Goal: Entertainment & Leisure: Consume media (video, audio)

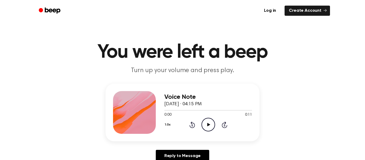
click at [210, 123] on icon "Play Audio" at bounding box center [209, 125] width 14 height 14
click at [210, 125] on icon at bounding box center [208, 124] width 3 height 3
click at [204, 126] on icon "Play Audio" at bounding box center [209, 125] width 14 height 14
click at [206, 124] on icon "Play Audio" at bounding box center [209, 125] width 14 height 14
click at [206, 122] on icon "Play Audio" at bounding box center [209, 125] width 14 height 14
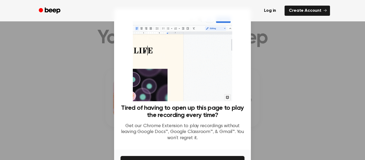
scroll to position [35, 0]
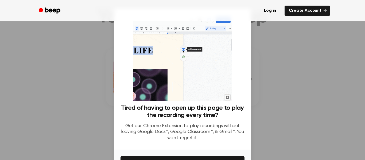
click at [229, 86] on img at bounding box center [182, 58] width 99 height 86
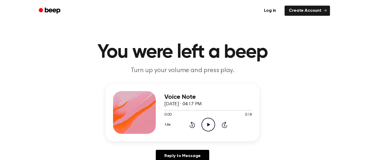
click at [209, 124] on icon at bounding box center [208, 124] width 3 height 3
click at [206, 118] on icon "Play Audio" at bounding box center [209, 125] width 14 height 14
click at [211, 124] on icon "Pause Audio" at bounding box center [209, 125] width 14 height 14
click at [195, 124] on icon at bounding box center [193, 125] width 6 height 6
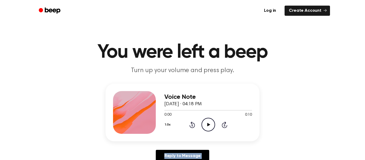
click at [195, 124] on icon at bounding box center [193, 125] width 6 height 6
click at [212, 123] on icon "Play Audio" at bounding box center [209, 125] width 14 height 14
click at [205, 129] on icon "Play Audio" at bounding box center [209, 125] width 14 height 14
click at [192, 123] on icon at bounding box center [193, 125] width 6 height 6
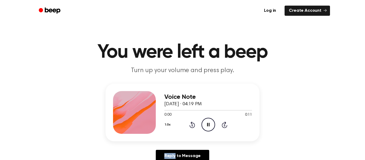
click at [192, 123] on icon at bounding box center [193, 125] width 6 height 6
click at [187, 126] on div "1.0x Rewind 5 seconds Pause Audio Skip 5 seconds" at bounding box center [208, 125] width 88 height 14
click at [191, 124] on icon at bounding box center [193, 125] width 6 height 6
click at [206, 120] on icon "Play Audio" at bounding box center [209, 125] width 14 height 14
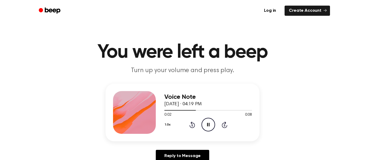
click at [193, 125] on icon "Rewind 5 seconds" at bounding box center [192, 124] width 6 height 7
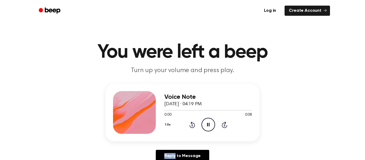
click at [193, 125] on icon "Rewind 5 seconds" at bounding box center [192, 124] width 6 height 7
click at [188, 86] on div "Voice Note [DATE] · 04:19 PM 0:00 0:08 Your browser does not support the [objec…" at bounding box center [183, 113] width 154 height 58
click at [191, 124] on icon at bounding box center [193, 125] width 6 height 6
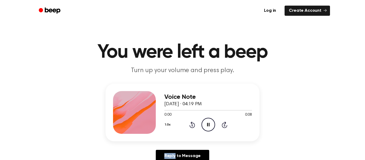
click at [191, 124] on icon at bounding box center [193, 125] width 6 height 6
click at [191, 125] on icon "Rewind 5 seconds" at bounding box center [192, 124] width 6 height 7
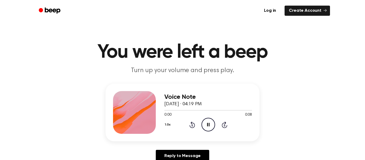
click at [191, 125] on icon "Rewind 5 seconds" at bounding box center [192, 124] width 6 height 7
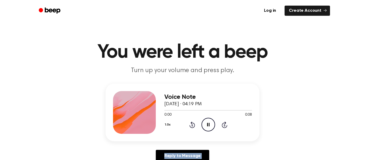
click at [191, 125] on icon "Rewind 5 seconds" at bounding box center [192, 124] width 6 height 7
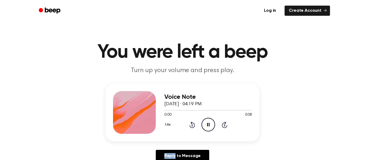
click at [191, 125] on icon "Rewind 5 seconds" at bounding box center [192, 124] width 6 height 7
click at [205, 123] on icon "Pause Audio" at bounding box center [209, 125] width 14 height 14
drag, startPoint x: 205, startPoint y: 110, endPoint x: 165, endPoint y: 113, distance: 39.5
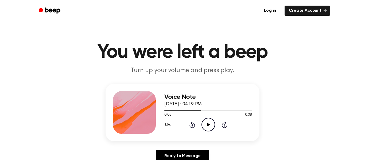
click at [165, 113] on div "0:03 0:08 Your browser does not support the [object Object] element." at bounding box center [208, 113] width 88 height 10
click at [164, 112] on div "Voice Note August 28, 2025 · 04:19 PM 0:03 0:08 Your browser does not support t…" at bounding box center [183, 113] width 154 height 58
click at [189, 128] on icon "Rewind 5 seconds" at bounding box center [192, 124] width 6 height 7
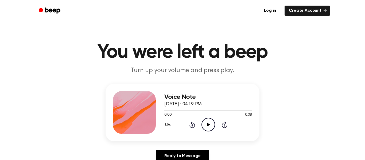
click at [204, 125] on icon "Play Audio" at bounding box center [209, 125] width 14 height 14
click at [204, 122] on icon "Play Audio" at bounding box center [209, 125] width 14 height 14
click at [197, 109] on div at bounding box center [208, 110] width 88 height 4
drag, startPoint x: 197, startPoint y: 109, endPoint x: 163, endPoint y: 108, distance: 34.2
click at [163, 108] on div "Voice Note August 28, 2025 · 04:20 PM 0:03 0:10 Your browser does not support t…" at bounding box center [183, 113] width 154 height 58
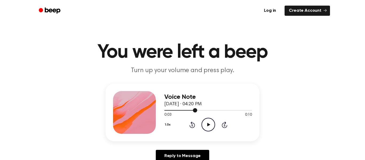
click at [165, 110] on div at bounding box center [180, 110] width 33 height 1
click at [210, 119] on icon "Play Audio" at bounding box center [209, 125] width 14 height 14
click at [210, 122] on icon "Play Audio" at bounding box center [209, 125] width 14 height 14
click at [208, 122] on icon "Play Audio" at bounding box center [209, 125] width 14 height 14
click at [207, 126] on icon at bounding box center [208, 124] width 3 height 3
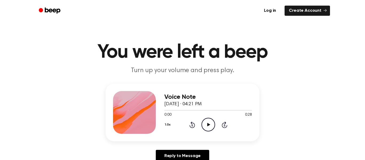
click at [212, 124] on icon "Play Audio" at bounding box center [209, 125] width 14 height 14
click at [208, 123] on icon "Play Audio" at bounding box center [209, 125] width 14 height 14
click at [208, 117] on div "0:11 0:11" at bounding box center [208, 115] width 88 height 6
click at [209, 122] on icon "Play Audio" at bounding box center [209, 125] width 14 height 14
click at [211, 122] on icon "Play Audio" at bounding box center [209, 125] width 14 height 14
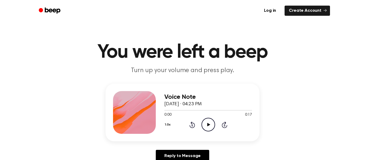
click at [210, 127] on icon "Play Audio" at bounding box center [209, 125] width 14 height 14
click at [204, 123] on icon "Play Audio" at bounding box center [209, 125] width 14 height 14
click at [209, 120] on icon "Play Audio" at bounding box center [209, 125] width 14 height 14
click at [210, 120] on icon "Play Audio" at bounding box center [209, 125] width 14 height 14
click at [195, 124] on div "1.0x Rewind 5 seconds Pause Audio Skip 5 seconds" at bounding box center [208, 125] width 88 height 14
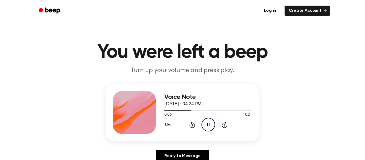
click at [194, 125] on icon "Rewind 5 seconds" at bounding box center [192, 124] width 6 height 7
click at [209, 128] on icon "Play Audio" at bounding box center [209, 125] width 14 height 14
click at [207, 121] on icon "Play Audio" at bounding box center [209, 125] width 14 height 14
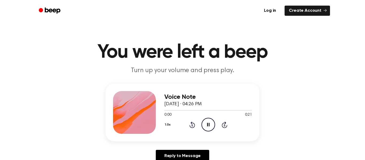
click at [207, 121] on icon "Pause Audio" at bounding box center [209, 125] width 14 height 14
click at [209, 128] on icon "Play Audio" at bounding box center [209, 125] width 14 height 14
click at [209, 121] on icon "Play Audio" at bounding box center [209, 125] width 14 height 14
click at [212, 128] on icon "Play Audio" at bounding box center [209, 125] width 14 height 14
click at [230, 103] on div "Voice Note [DATE] · 04:27 PM" at bounding box center [208, 101] width 88 height 14
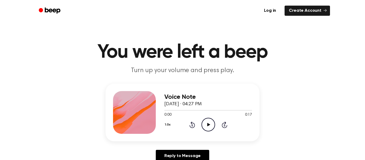
click at [212, 121] on icon "Play Audio" at bounding box center [209, 125] width 14 height 14
click at [205, 121] on icon "Play Audio" at bounding box center [209, 125] width 14 height 14
